Goal: Navigation & Orientation: Find specific page/section

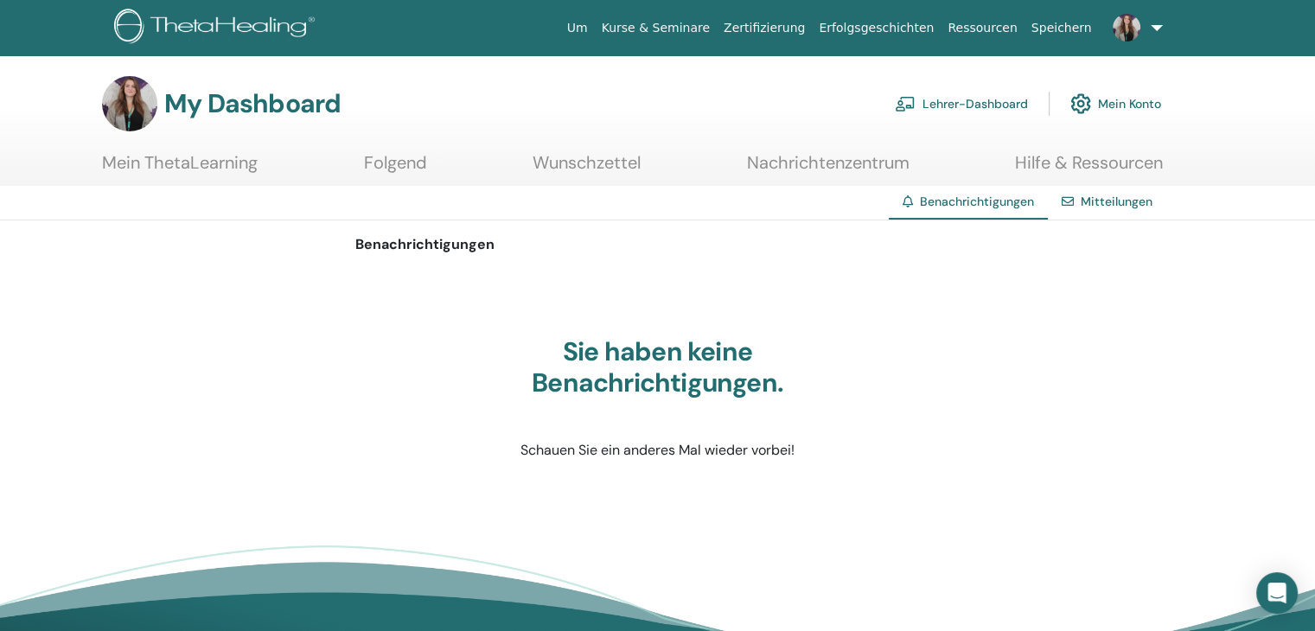
click at [1121, 209] on div "Mitteilungen" at bounding box center [1106, 202] width 118 height 32
click at [1084, 194] on link "Mitteilungen" at bounding box center [1116, 202] width 72 height 16
